Goal: Navigation & Orientation: Find specific page/section

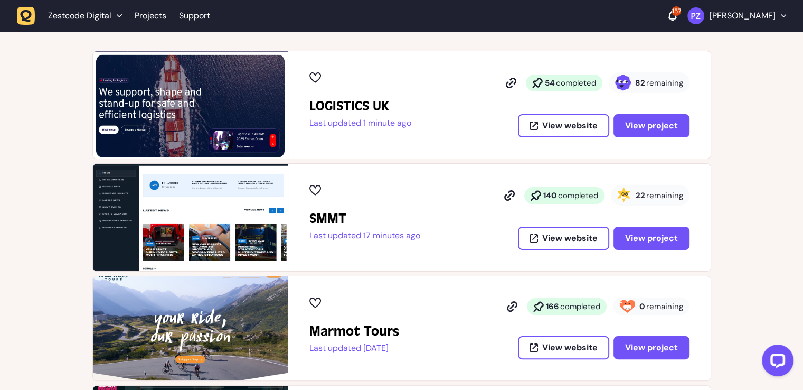
click at [664, 193] on span "remaining" at bounding box center [664, 195] width 37 height 11
click at [650, 193] on span "remaining" at bounding box center [664, 195] width 37 height 11
click at [641, 234] on span "View project" at bounding box center [651, 238] width 53 height 8
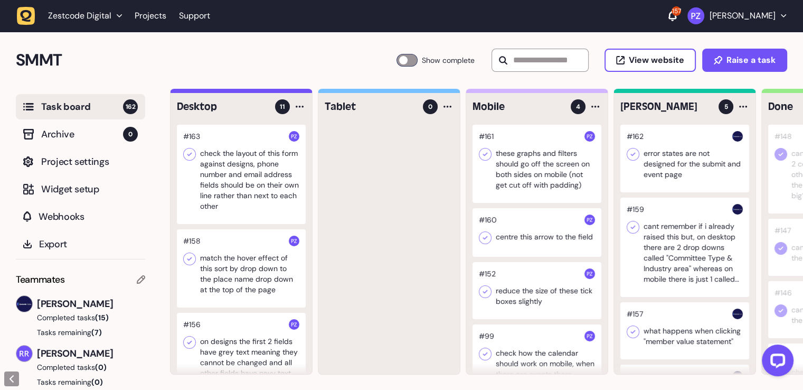
click at [241, 191] on div at bounding box center [241, 174] width 129 height 99
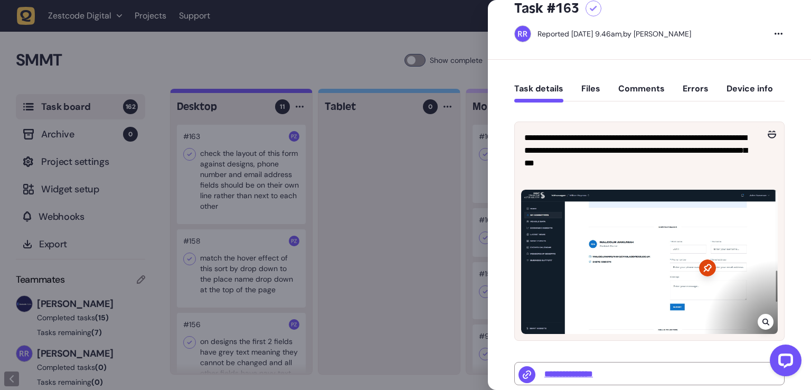
scroll to position [53, 0]
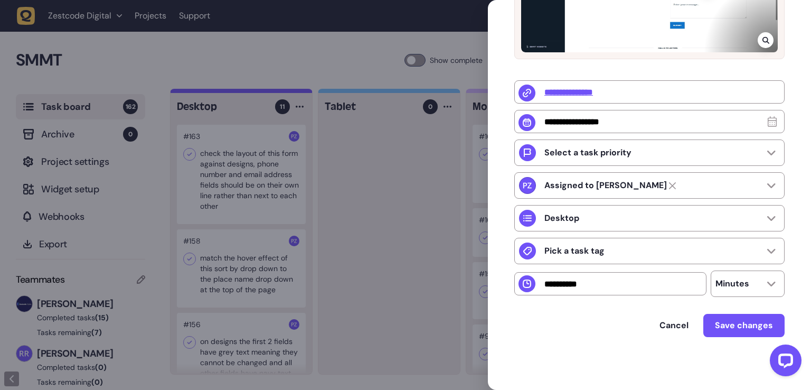
click at [407, 250] on div at bounding box center [405, 195] width 811 height 390
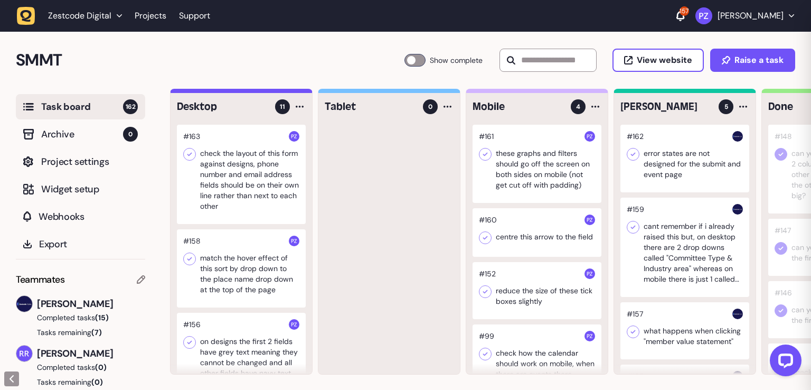
scroll to position [9, 0]
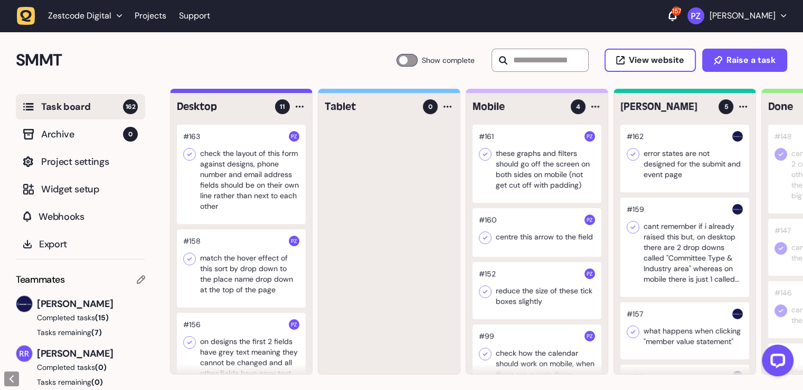
click at [286, 269] on div at bounding box center [241, 268] width 129 height 78
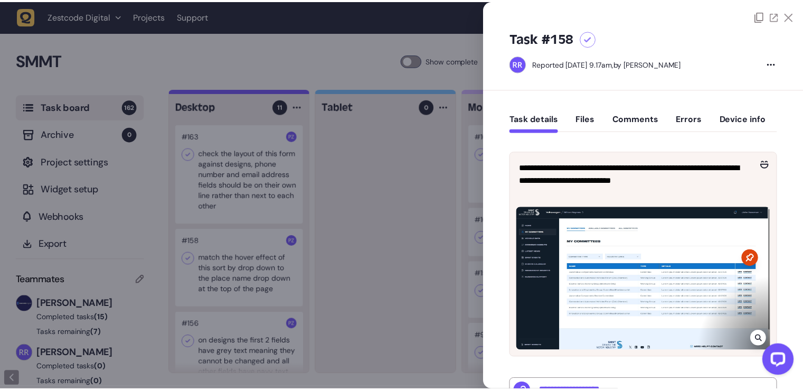
scroll to position [106, 0]
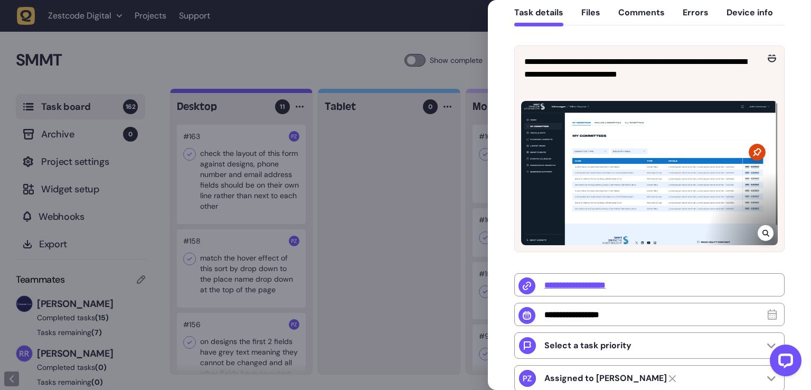
click at [416, 250] on div at bounding box center [405, 195] width 811 height 390
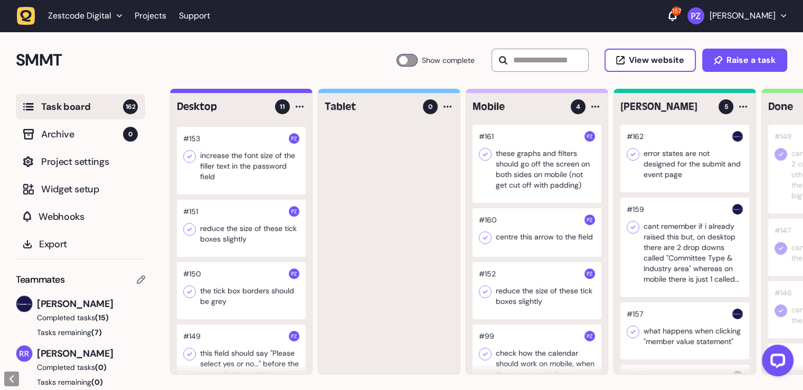
scroll to position [181, 0]
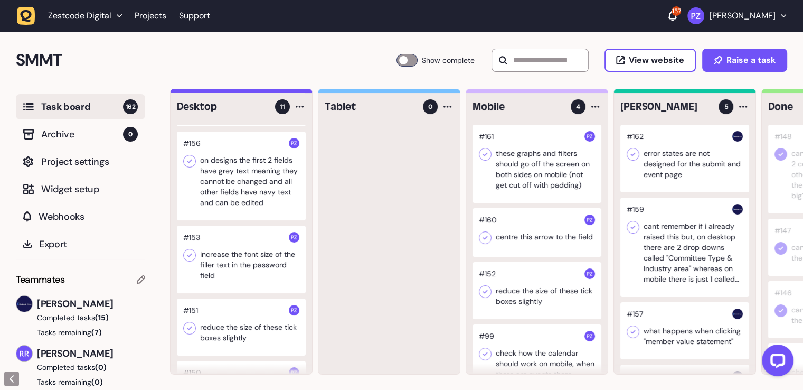
click at [150, 28] on header "Zestcode Digital Projects Support 157 [PERSON_NAME]" at bounding box center [401, 16] width 803 height 32
click at [148, 22] on link "Projects" at bounding box center [151, 15] width 32 height 19
